Goal: Find specific page/section: Find specific page/section

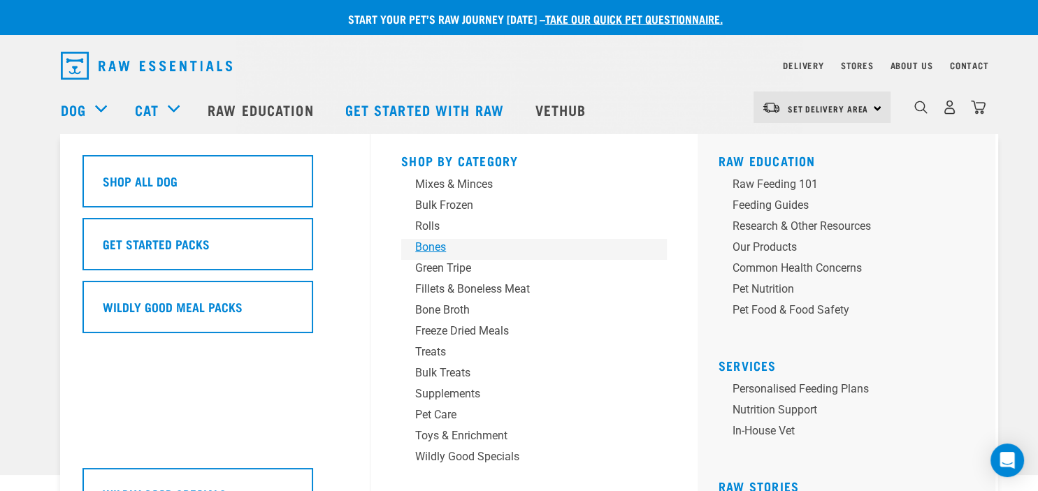
click at [440, 244] on div "Bones" at bounding box center [524, 247] width 218 height 17
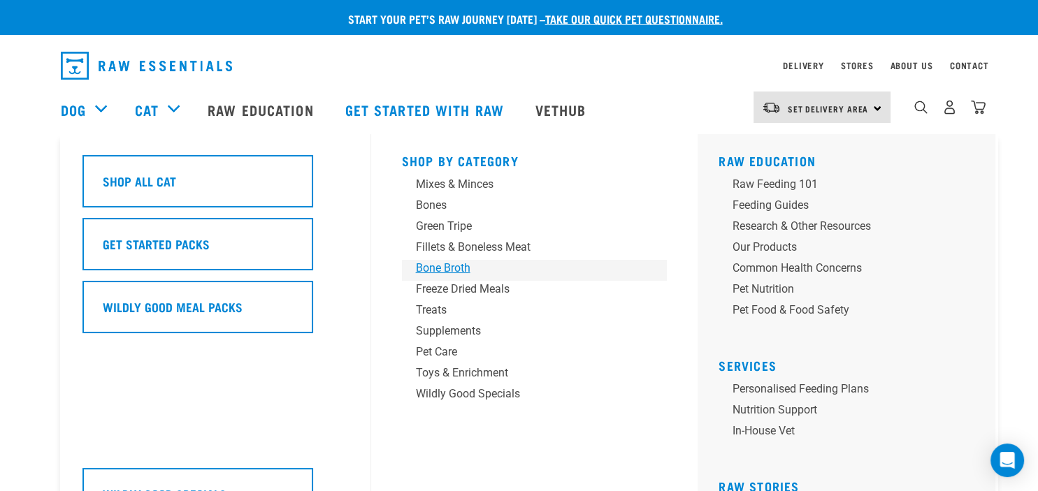
click at [454, 262] on div "Bone Broth" at bounding box center [525, 268] width 218 height 17
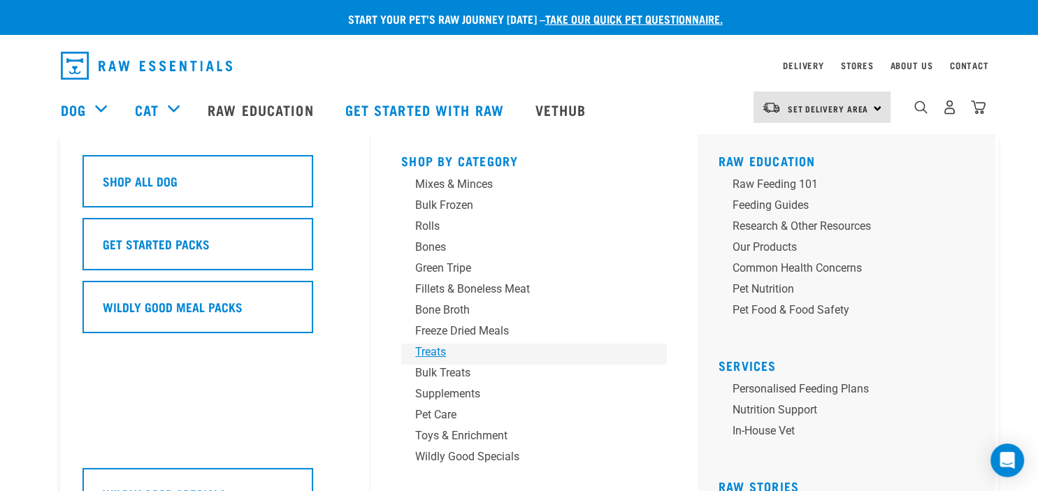
click at [437, 350] on div "Treats" at bounding box center [524, 352] width 218 height 17
